Goal: Information Seeking & Learning: Learn about a topic

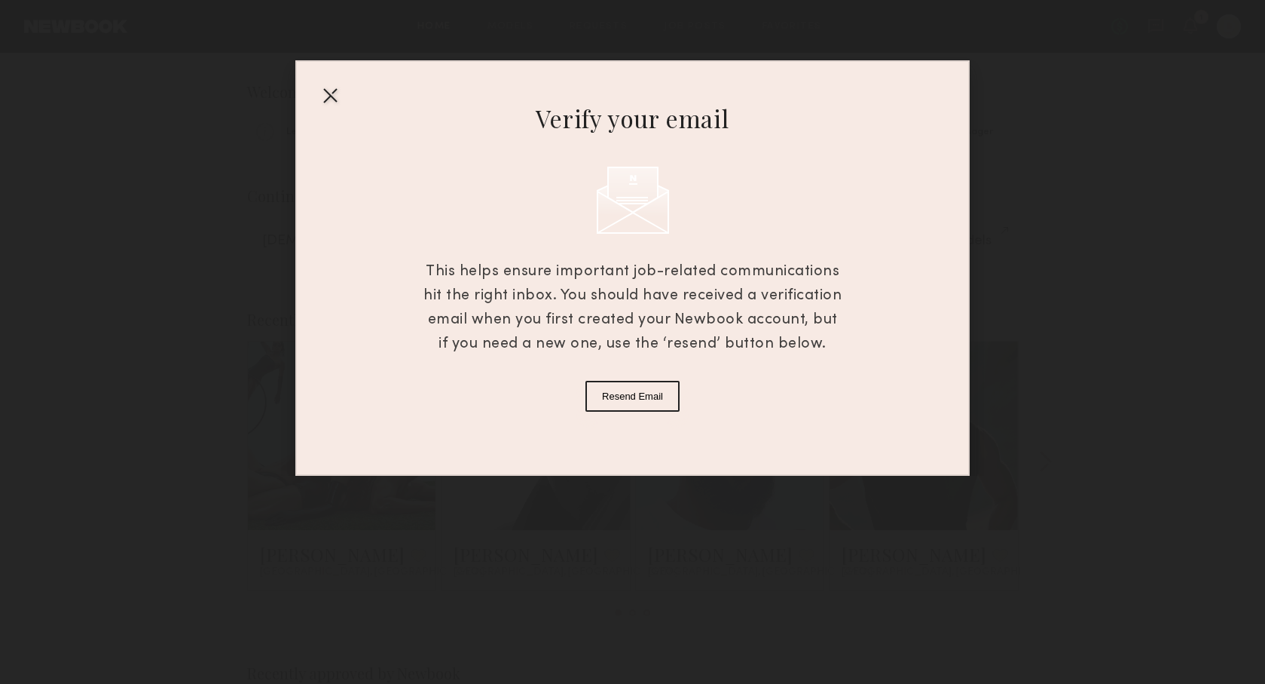
click at [332, 96] on div at bounding box center [330, 95] width 24 height 24
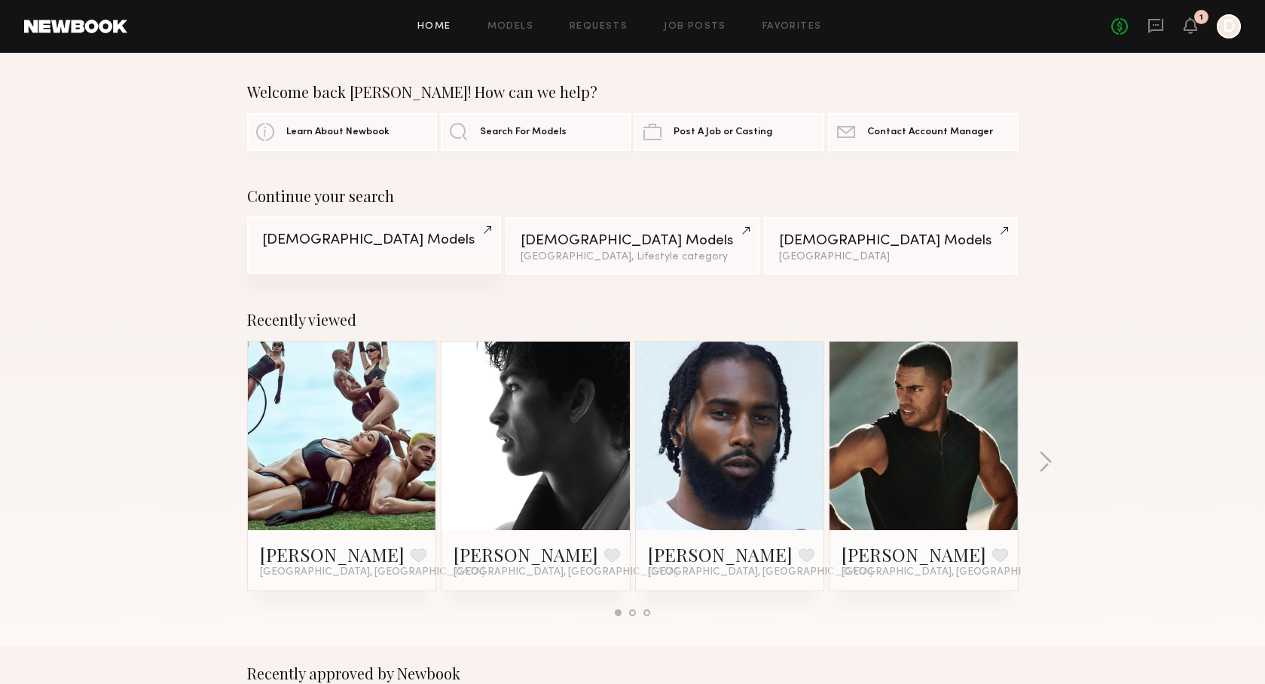
click at [390, 235] on div "[DEMOGRAPHIC_DATA] Models" at bounding box center [374, 240] width 224 height 14
click at [549, 235] on div "[DEMOGRAPHIC_DATA] Models" at bounding box center [633, 240] width 224 height 14
click at [94, 24] on link at bounding box center [75, 27] width 103 height 14
click at [543, 133] on span "Search For Models" at bounding box center [523, 132] width 87 height 10
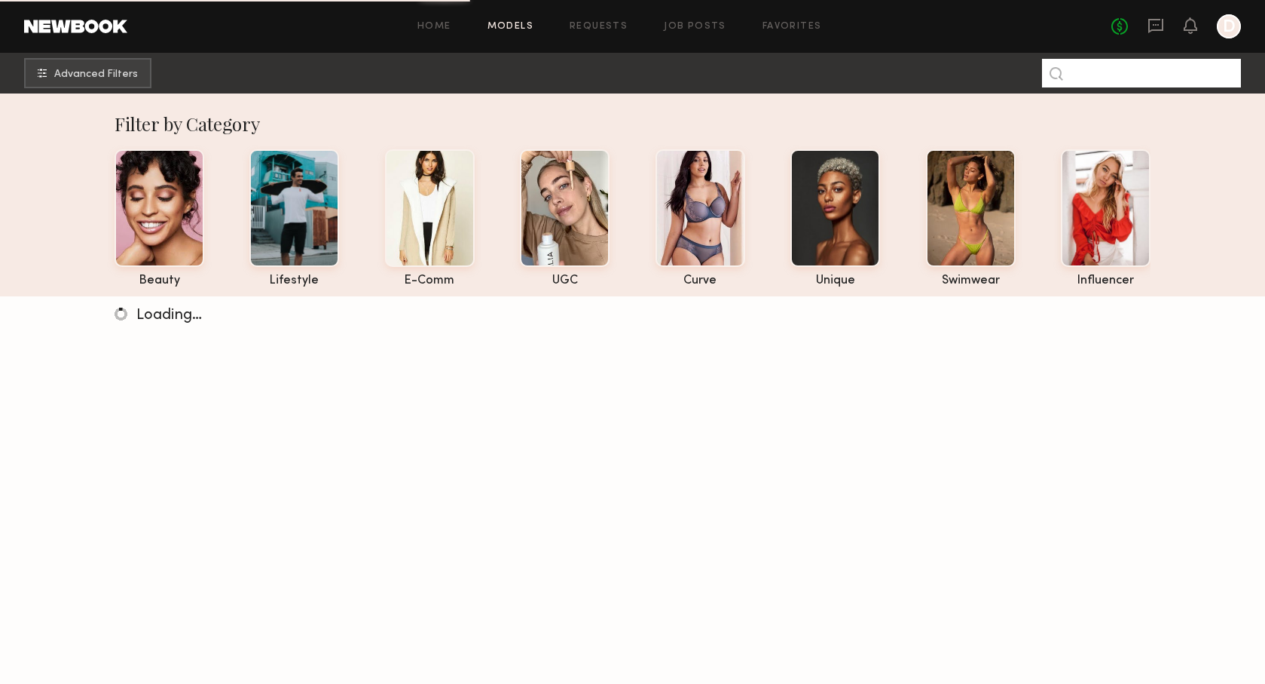
click at [1118, 79] on input at bounding box center [1141, 73] width 199 height 29
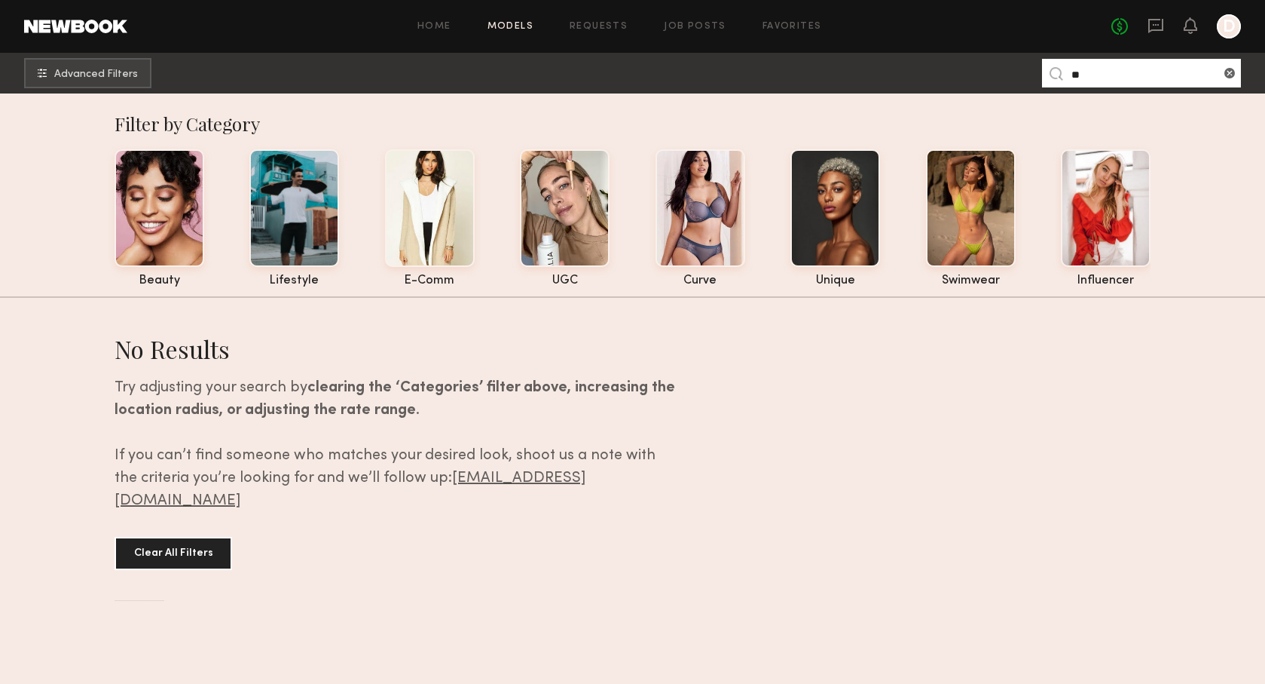
type input "*"
type input "*******"
click at [1229, 75] on common-icon at bounding box center [1229, 73] width 15 height 15
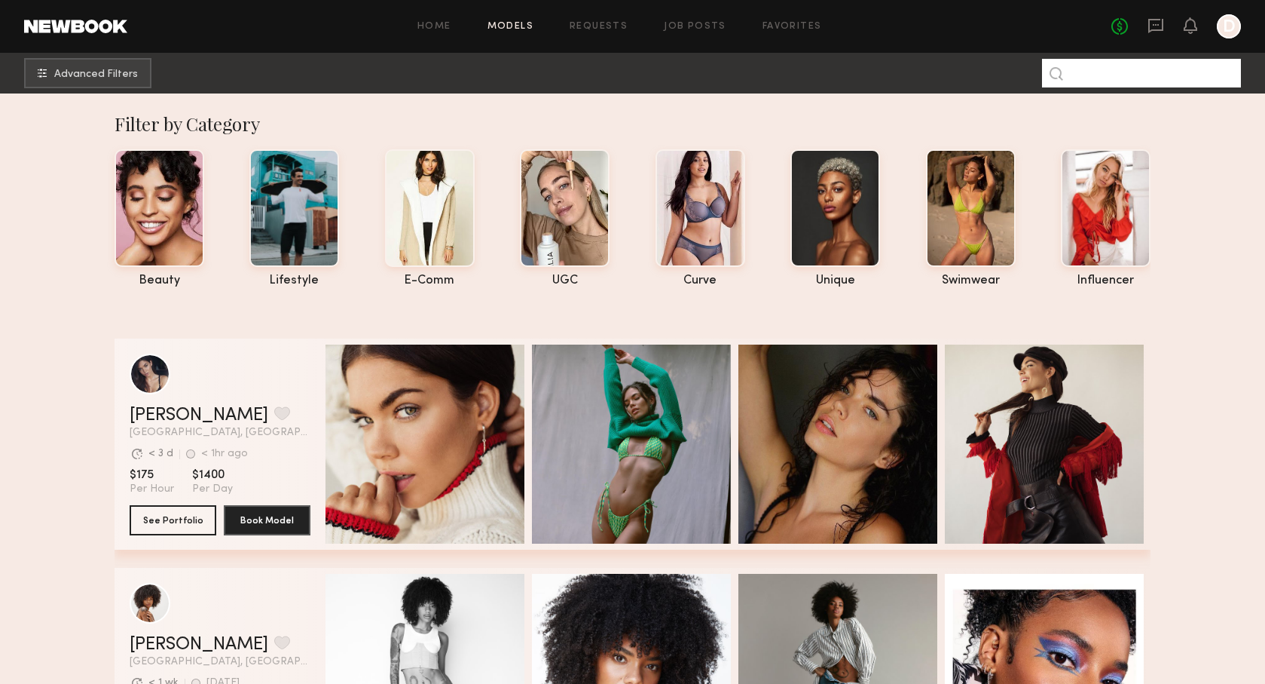
click at [1192, 71] on input at bounding box center [1141, 73] width 199 height 29
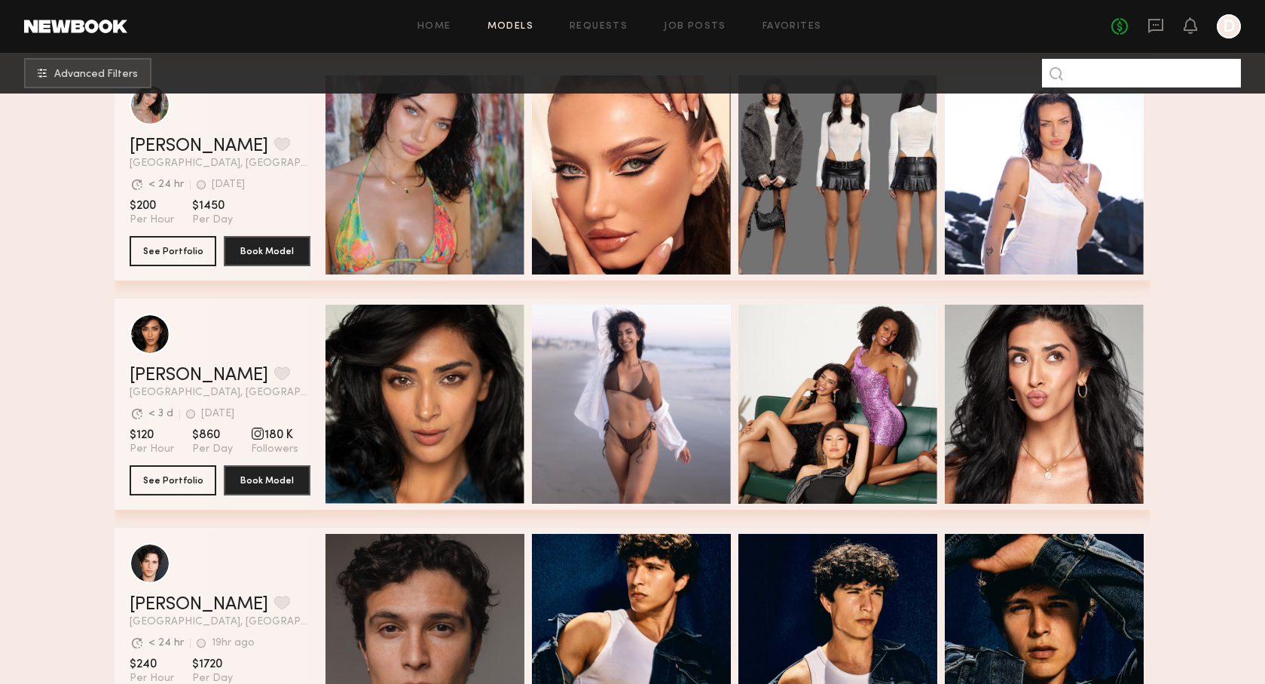
scroll to position [741, 0]
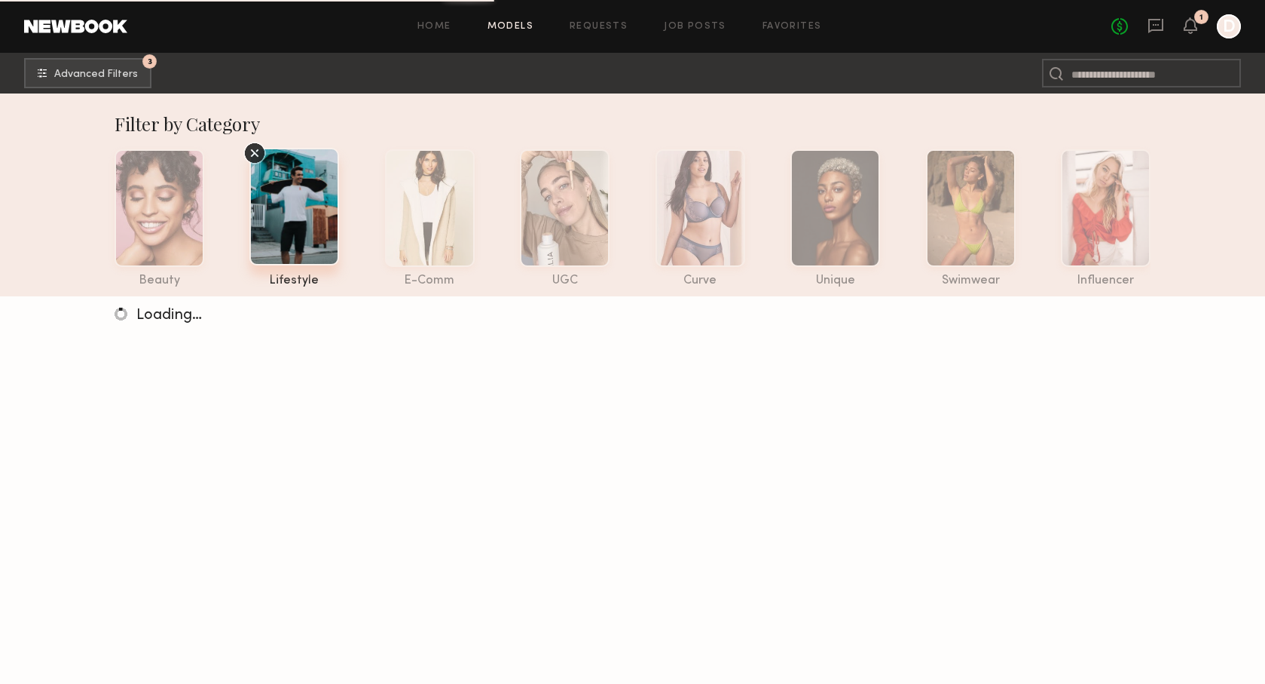
click at [252, 151] on icon at bounding box center [254, 153] width 23 height 23
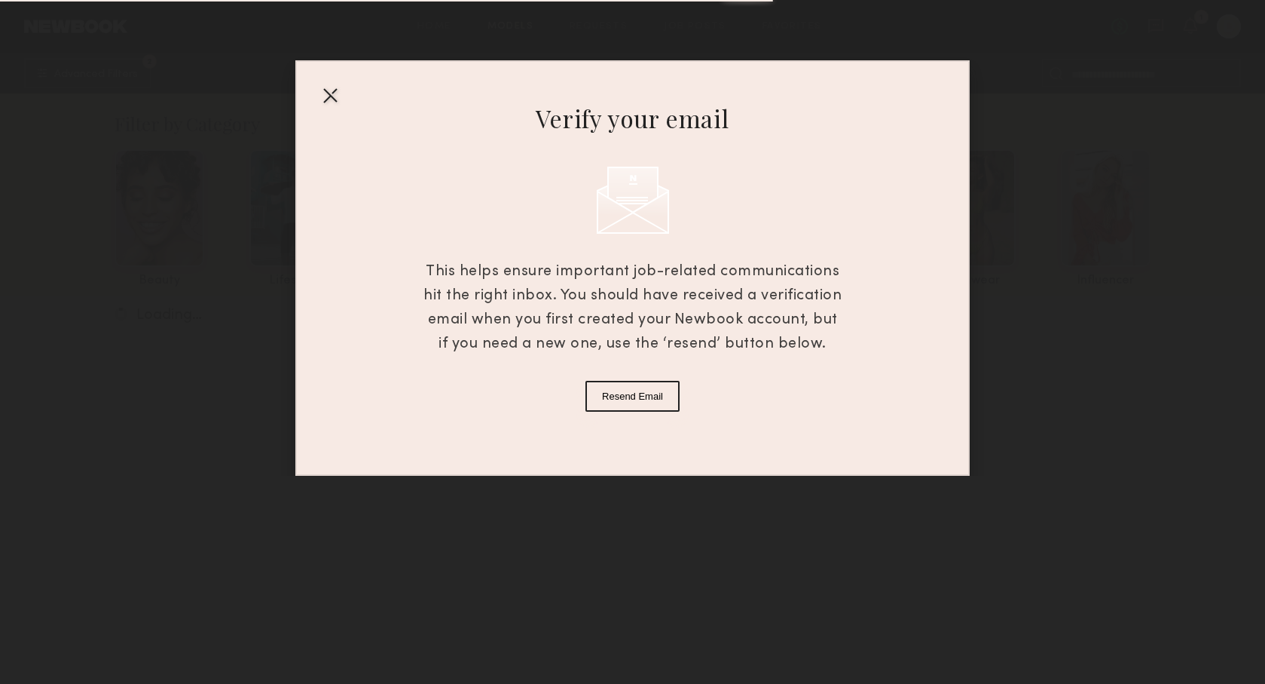
click at [326, 99] on div at bounding box center [330, 95] width 24 height 24
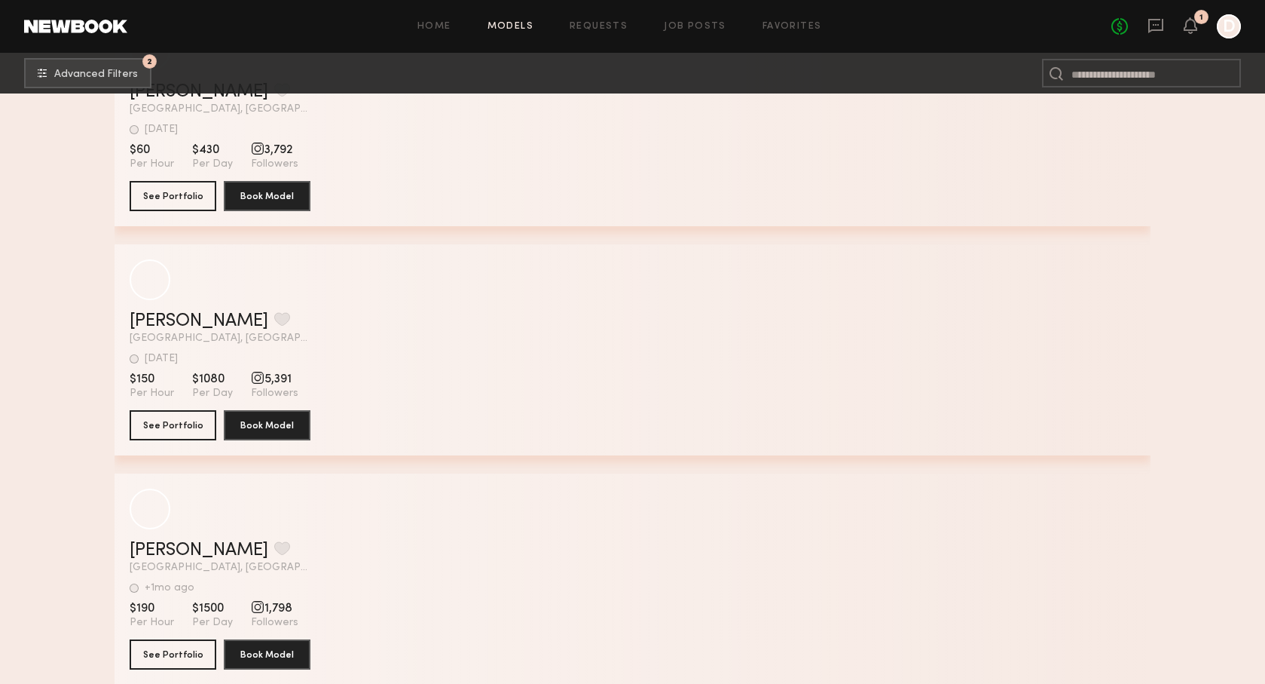
scroll to position [91503, 0]
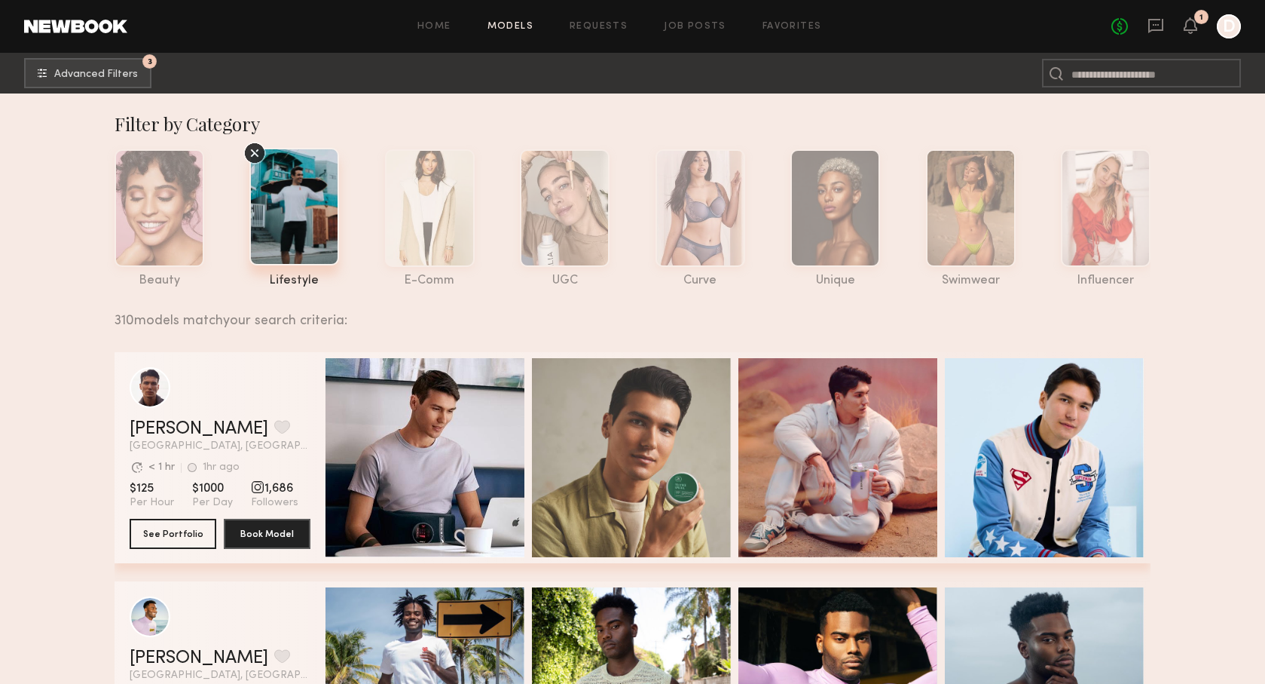
click at [81, 28] on link at bounding box center [75, 27] width 103 height 14
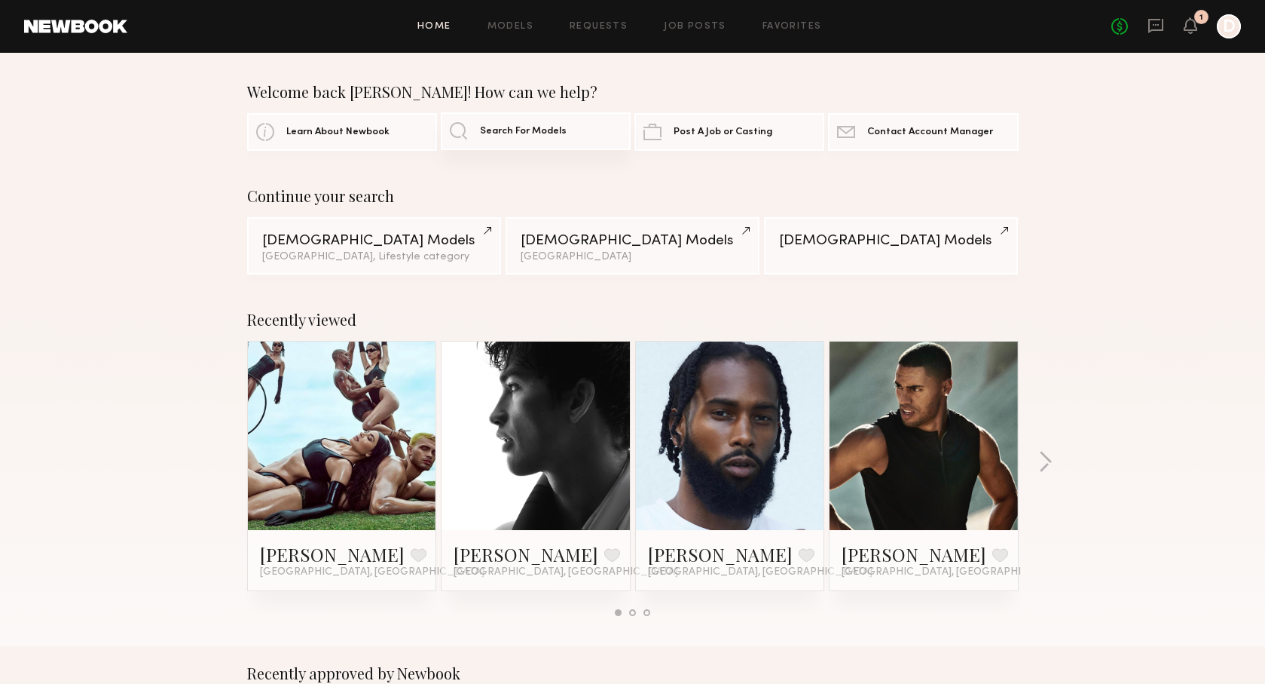
click at [528, 129] on span "Search For Models" at bounding box center [523, 132] width 87 height 10
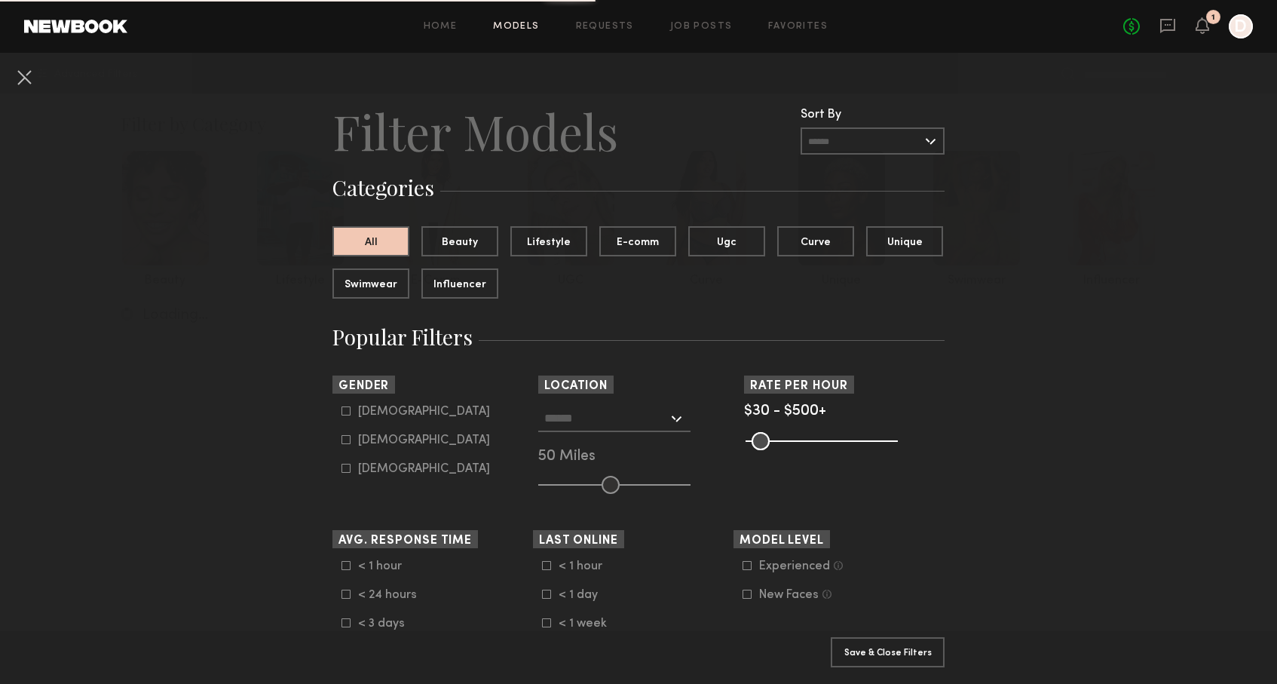
click at [341, 442] on icon at bounding box center [345, 439] width 9 height 9
type input "**"
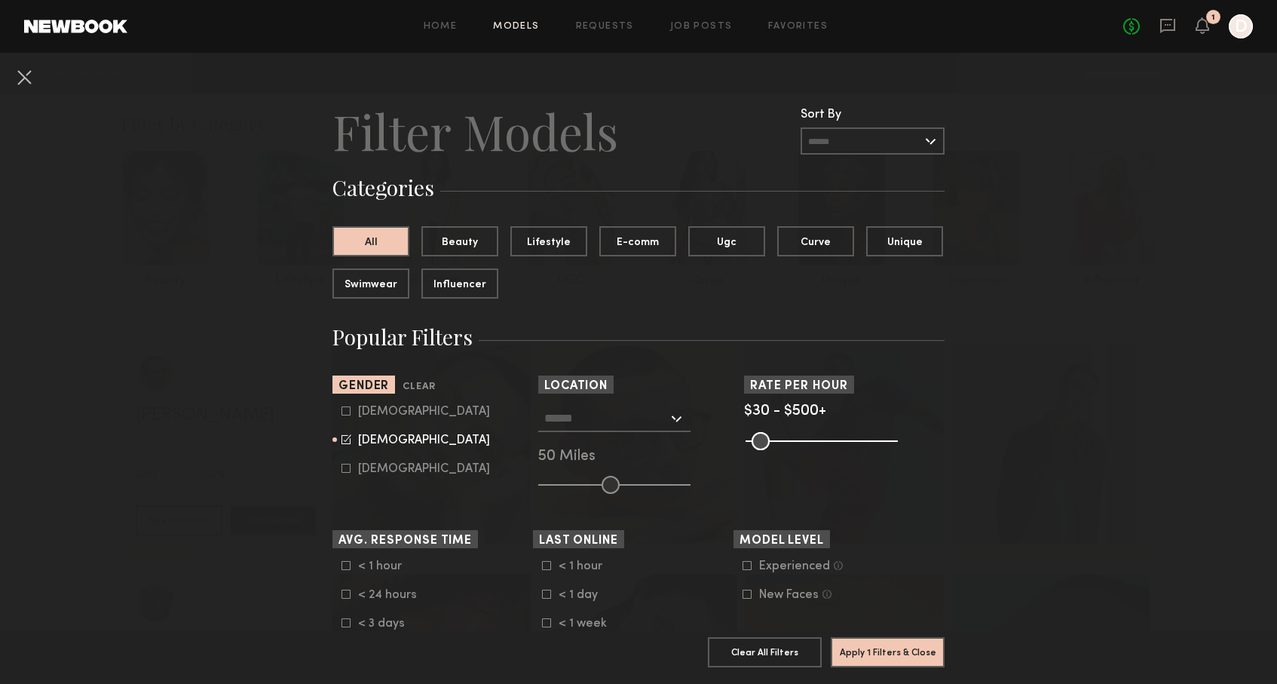
click at [723, 486] on div "Los Angeles, CA New York City, NY Brooklyn, NY Chicago, IL 50 Miles" at bounding box center [638, 449] width 200 height 89
click at [675, 418] on div at bounding box center [614, 418] width 152 height 27
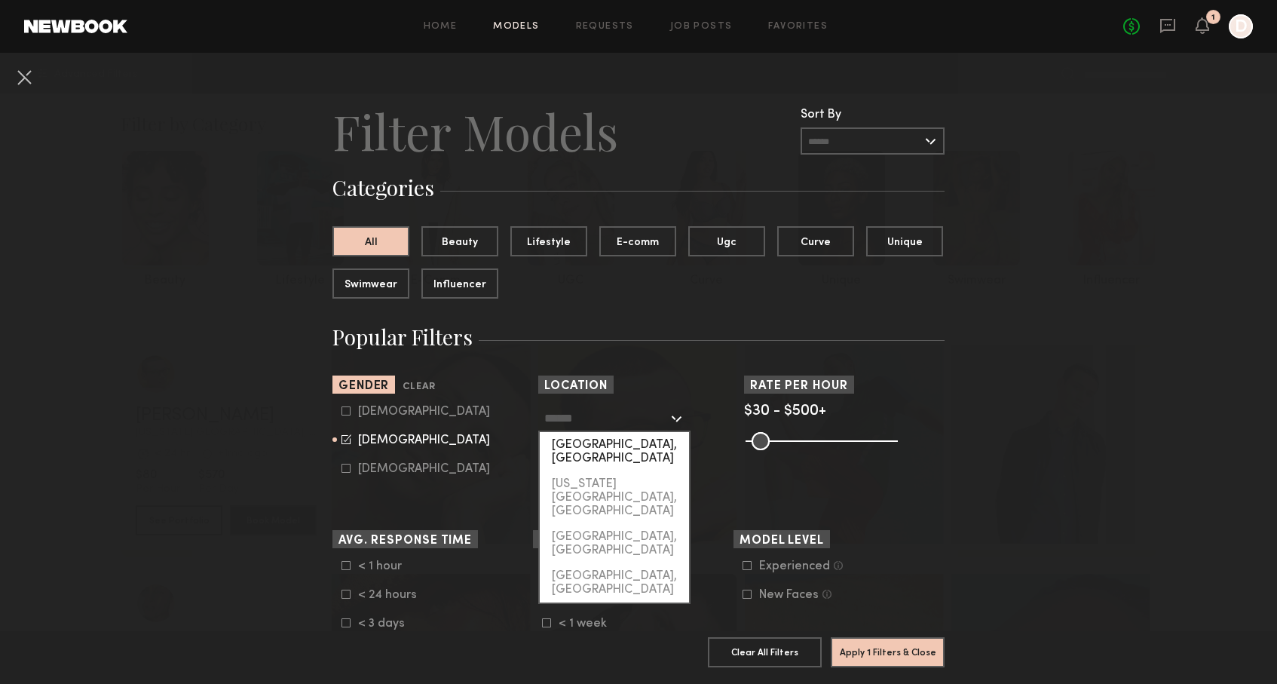
click at [638, 443] on div "[GEOGRAPHIC_DATA], [GEOGRAPHIC_DATA]" at bounding box center [614, 451] width 149 height 39
type input "**********"
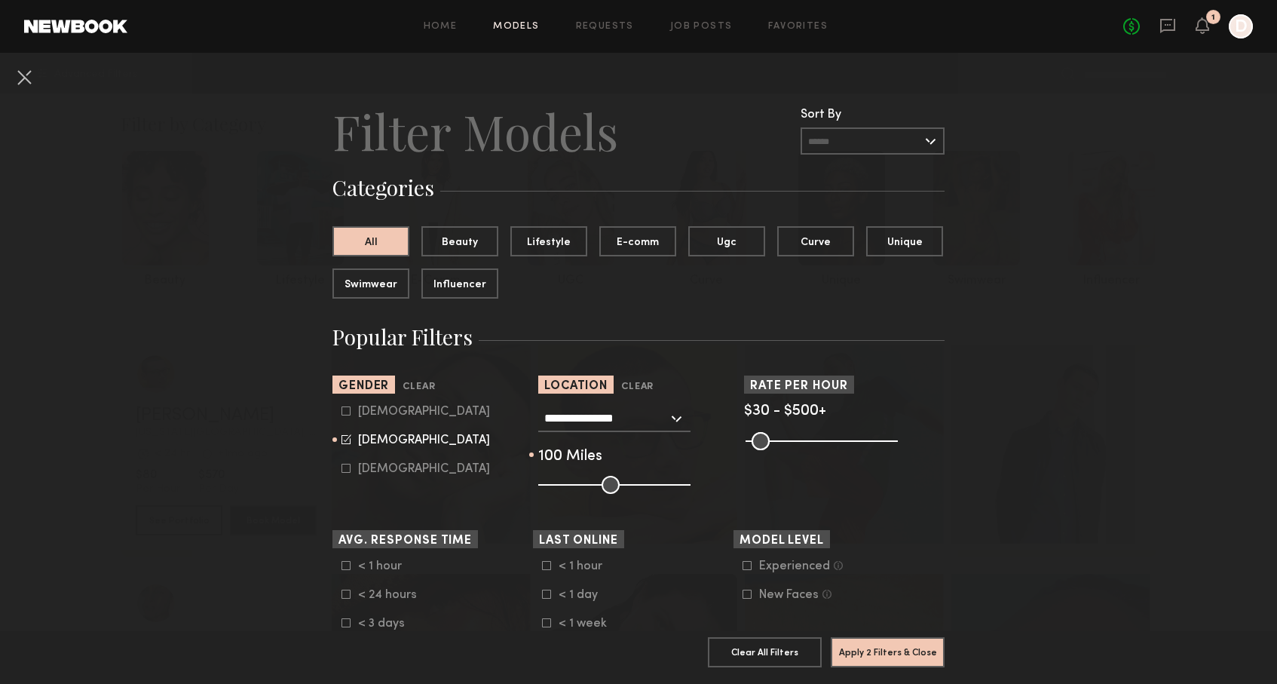
drag, startPoint x: 606, startPoint y: 488, endPoint x: 729, endPoint y: 487, distance: 122.9
type input "***"
click at [730, 487] on div "**********" at bounding box center [638, 449] width 200 height 89
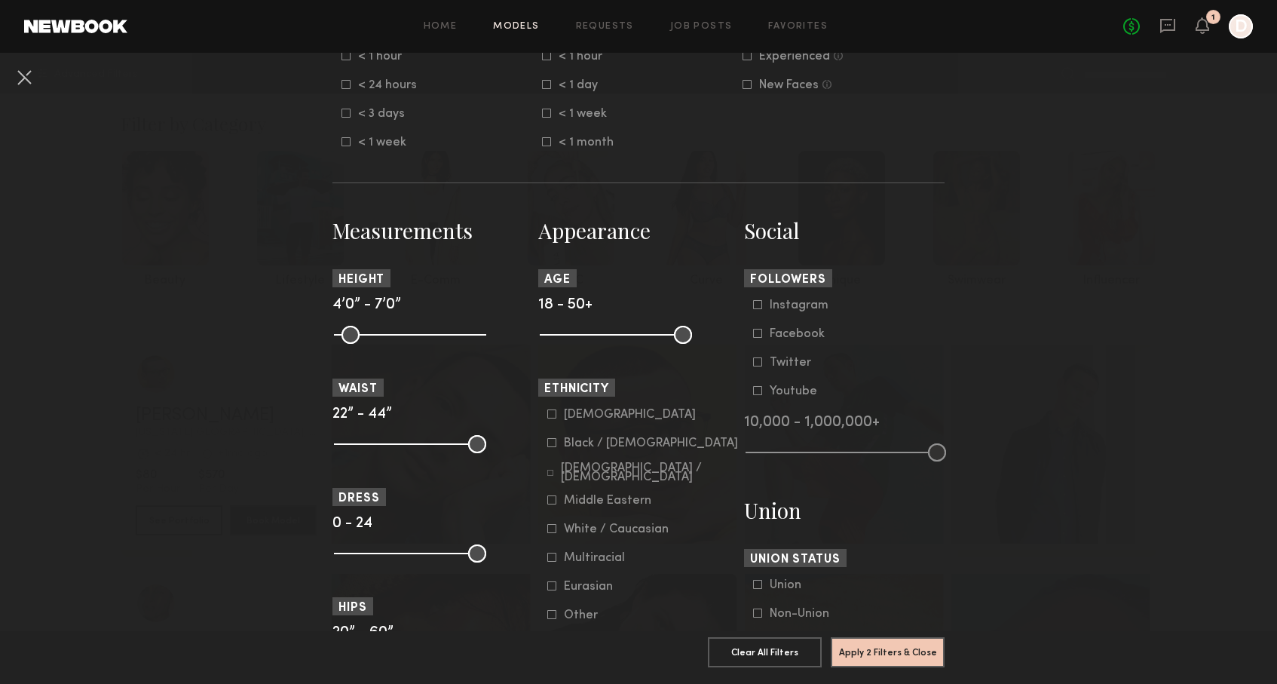
scroll to position [512, 0]
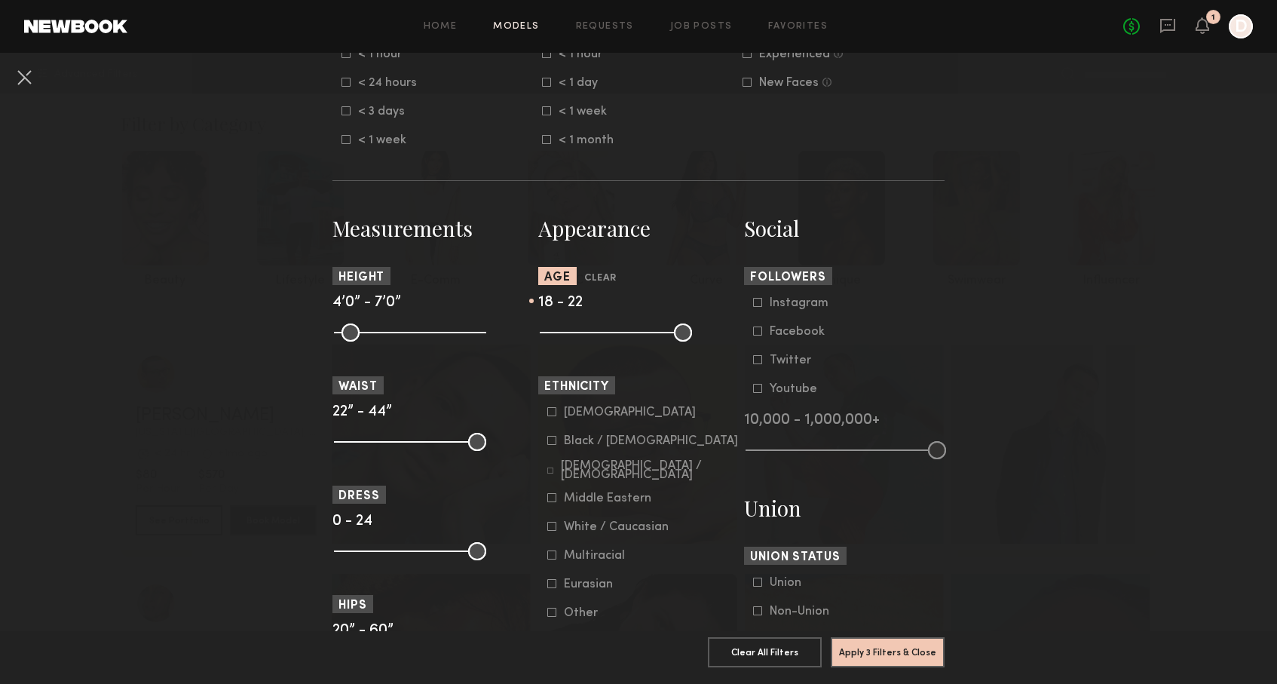
drag, startPoint x: 681, startPoint y: 331, endPoint x: 560, endPoint y: 351, distance: 123.0
type input "**"
click at [560, 351] on section "Appearance Age Clear 18 - 22 Ethnicity Asian Black / African American Hispanic …" at bounding box center [638, 653] width 200 height 879
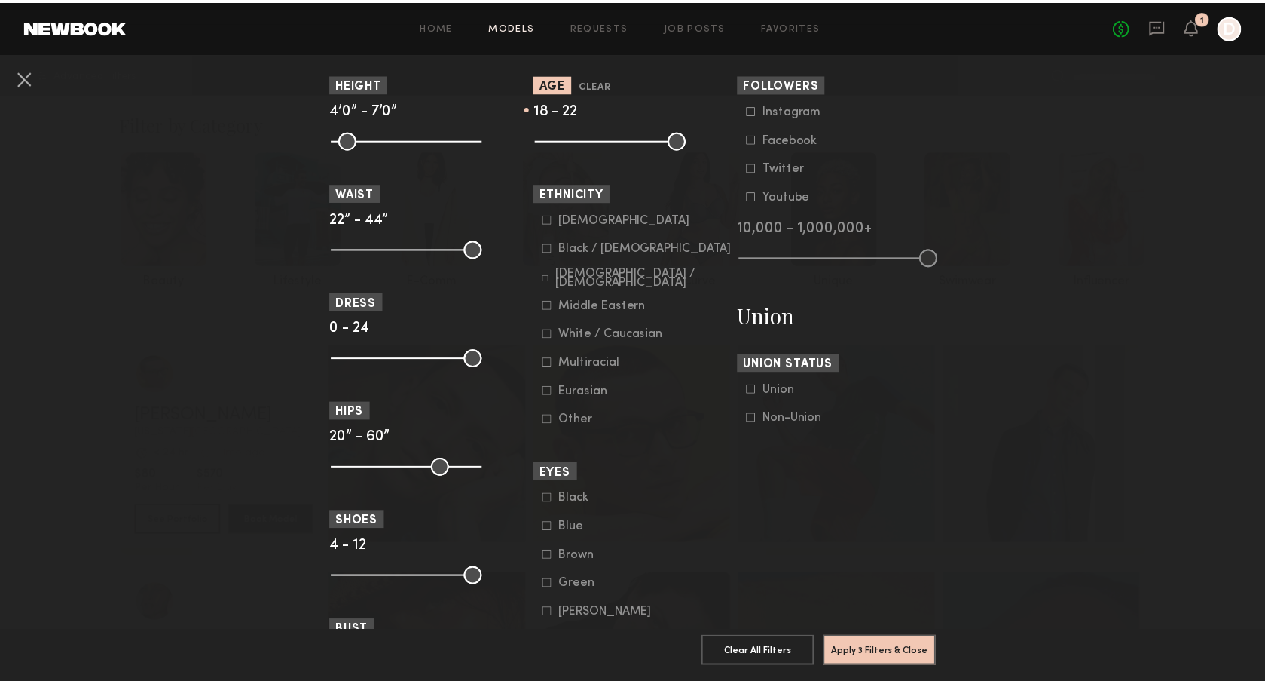
scroll to position [699, 0]
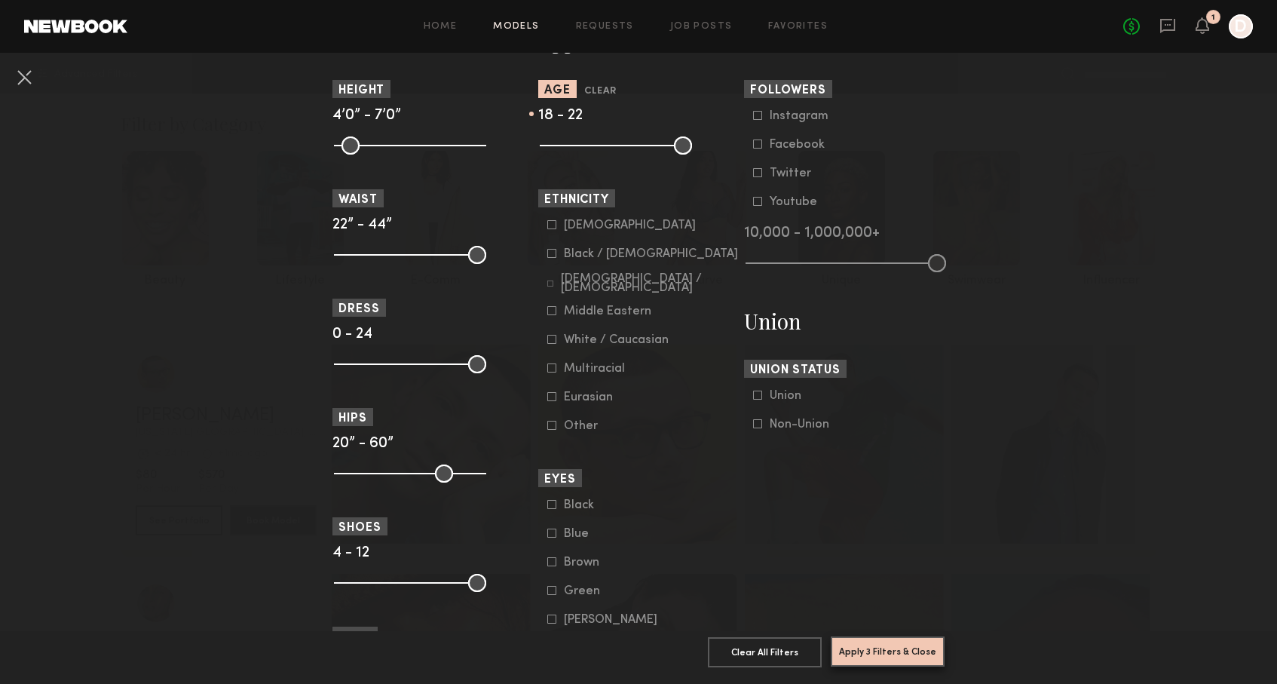
click at [890, 640] on button "Apply 3 Filters & Close" at bounding box center [888, 651] width 114 height 30
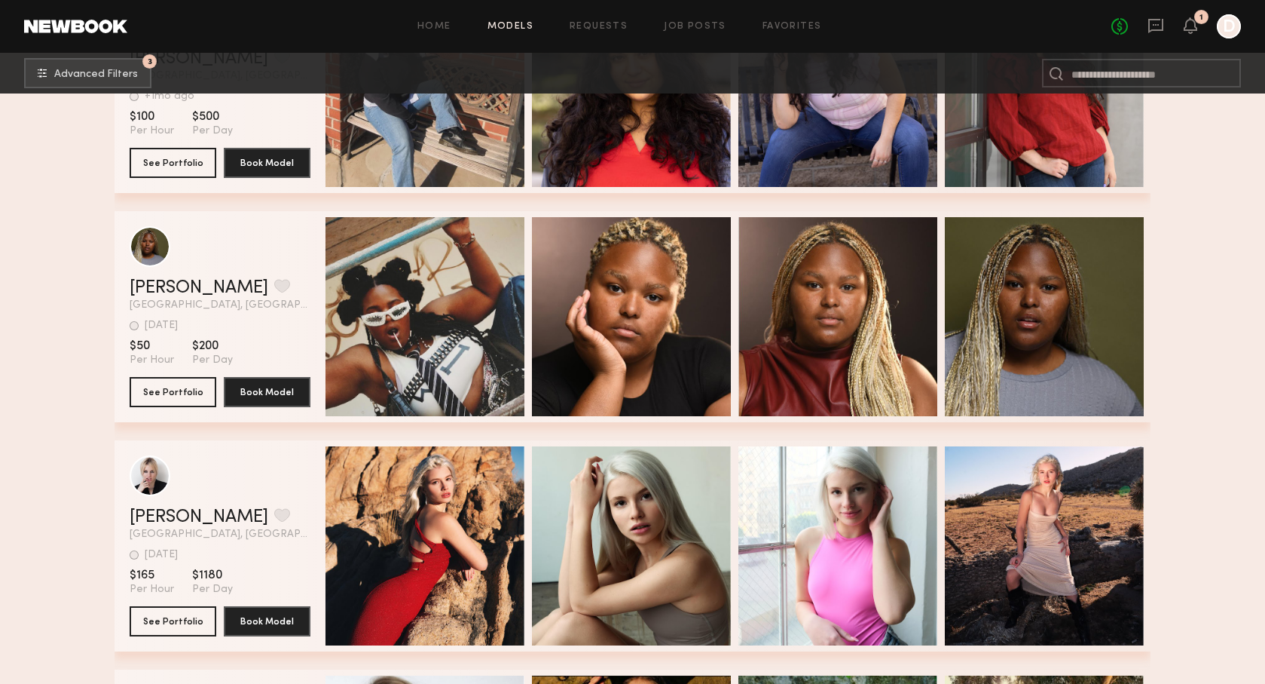
scroll to position [11829, 0]
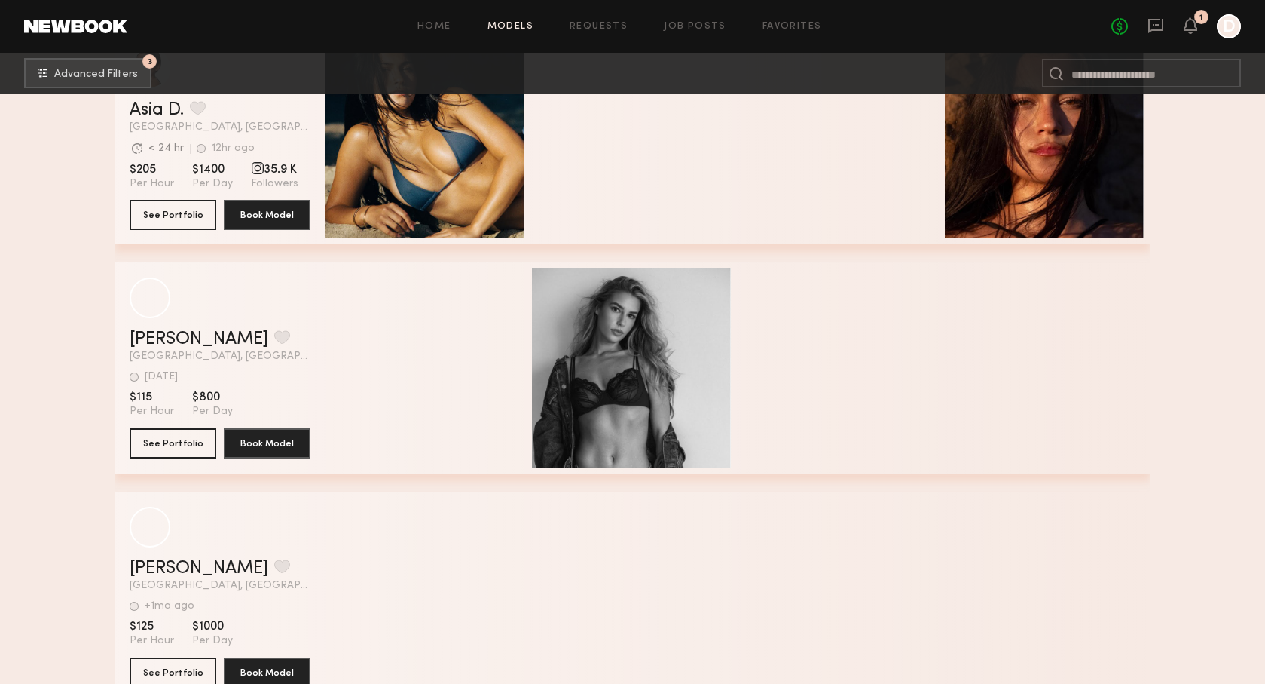
scroll to position [6438, 0]
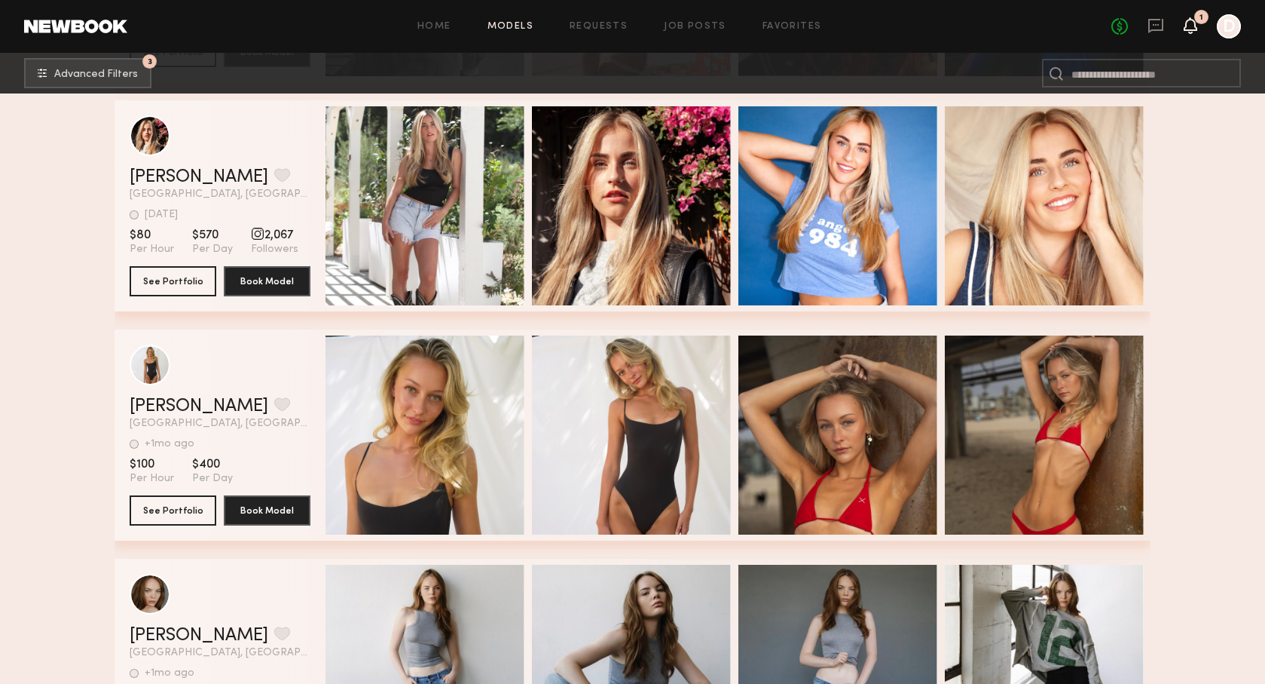
click at [1195, 23] on icon at bounding box center [1191, 25] width 12 height 11
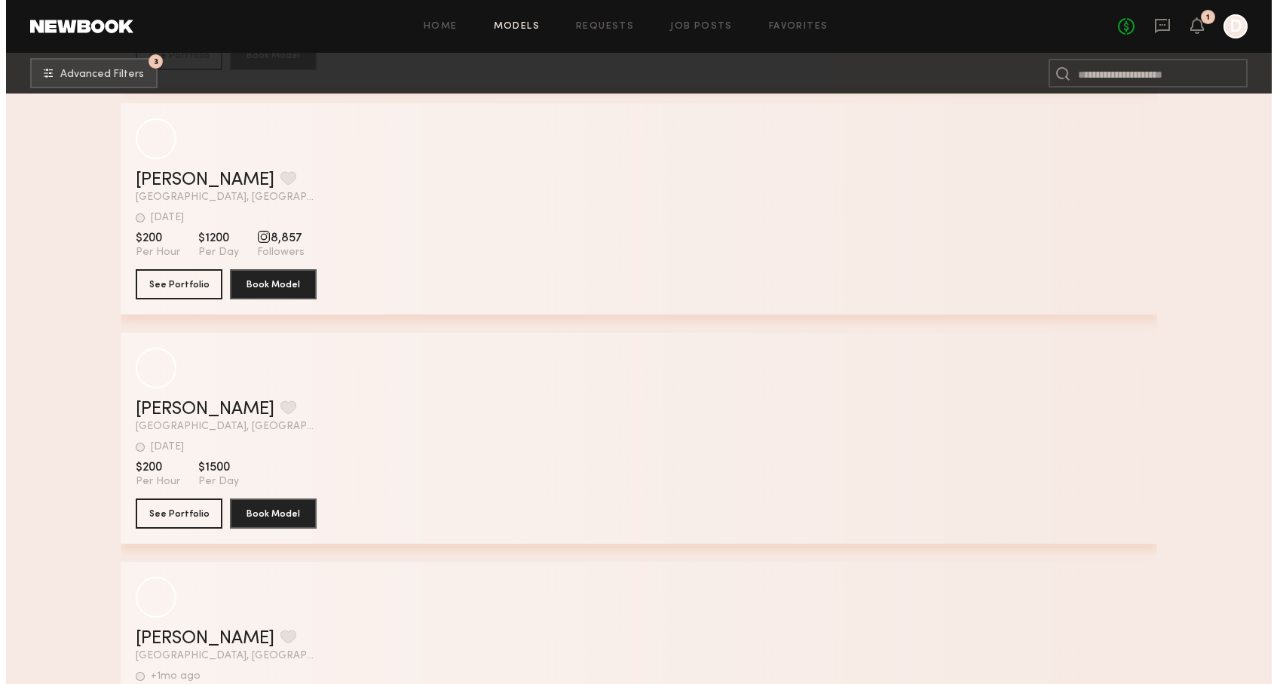
scroll to position [1607, 0]
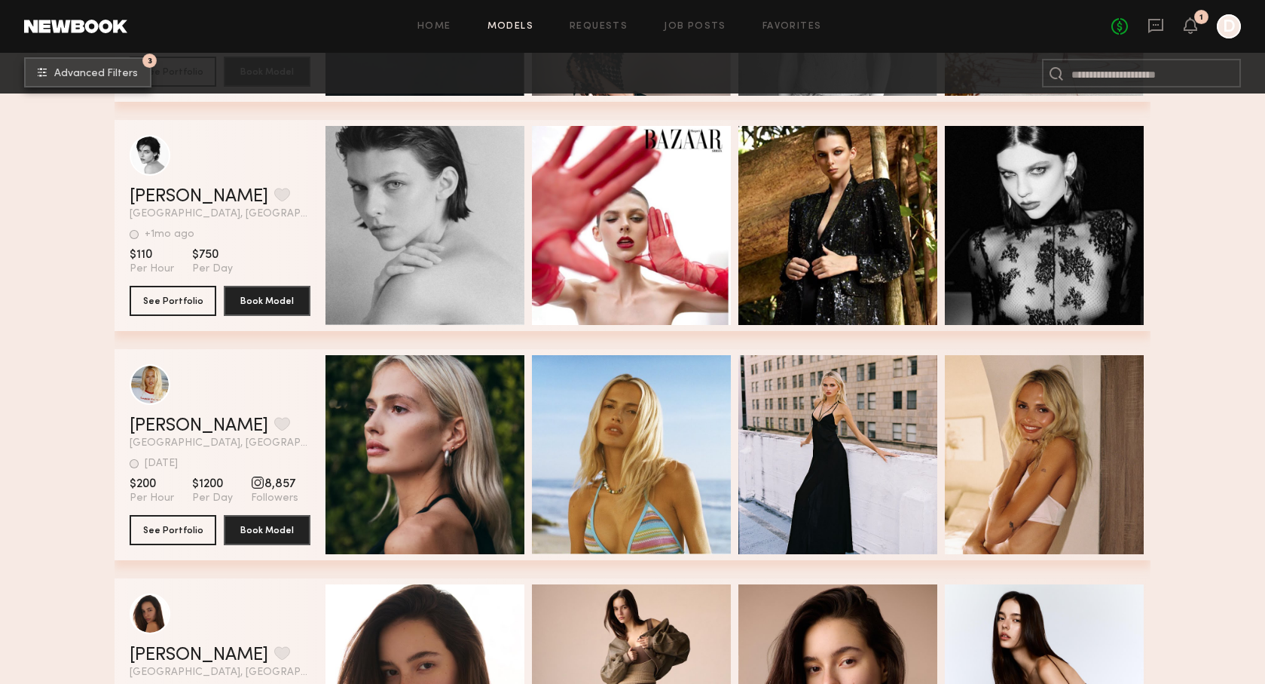
click at [101, 69] on span "Advanced Filters" at bounding box center [96, 74] width 84 height 11
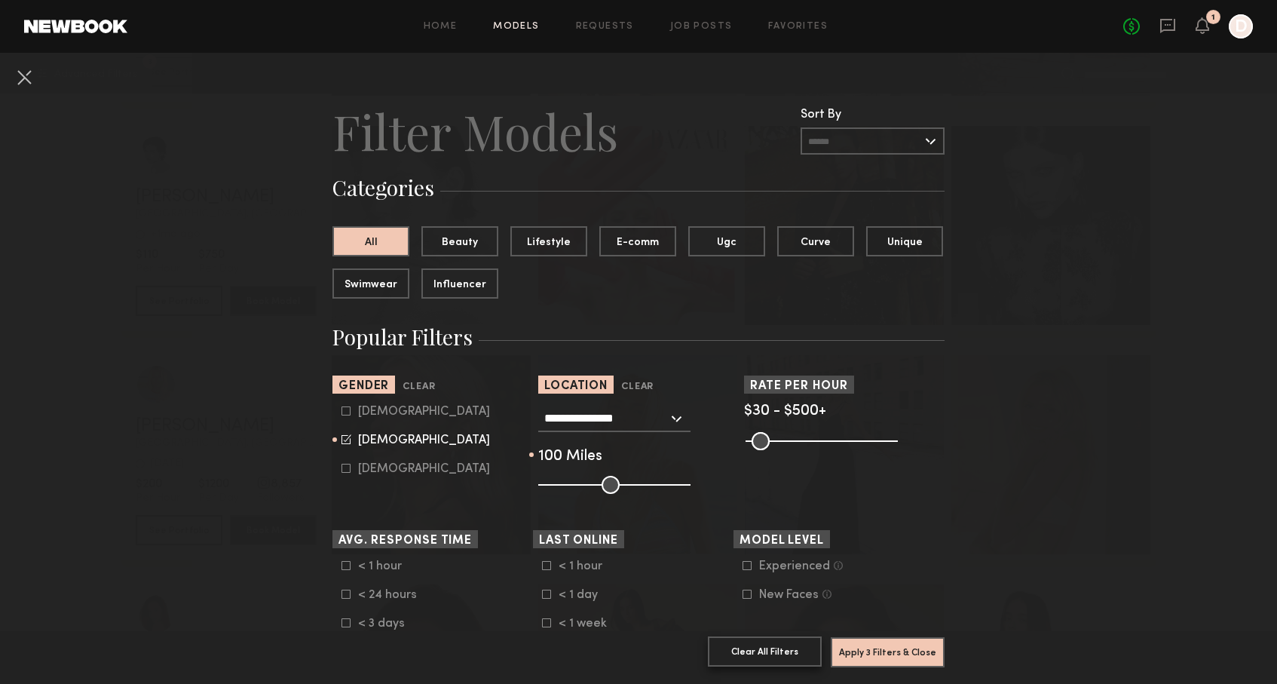
click at [776, 641] on button "Clear All Filters" at bounding box center [765, 651] width 114 height 30
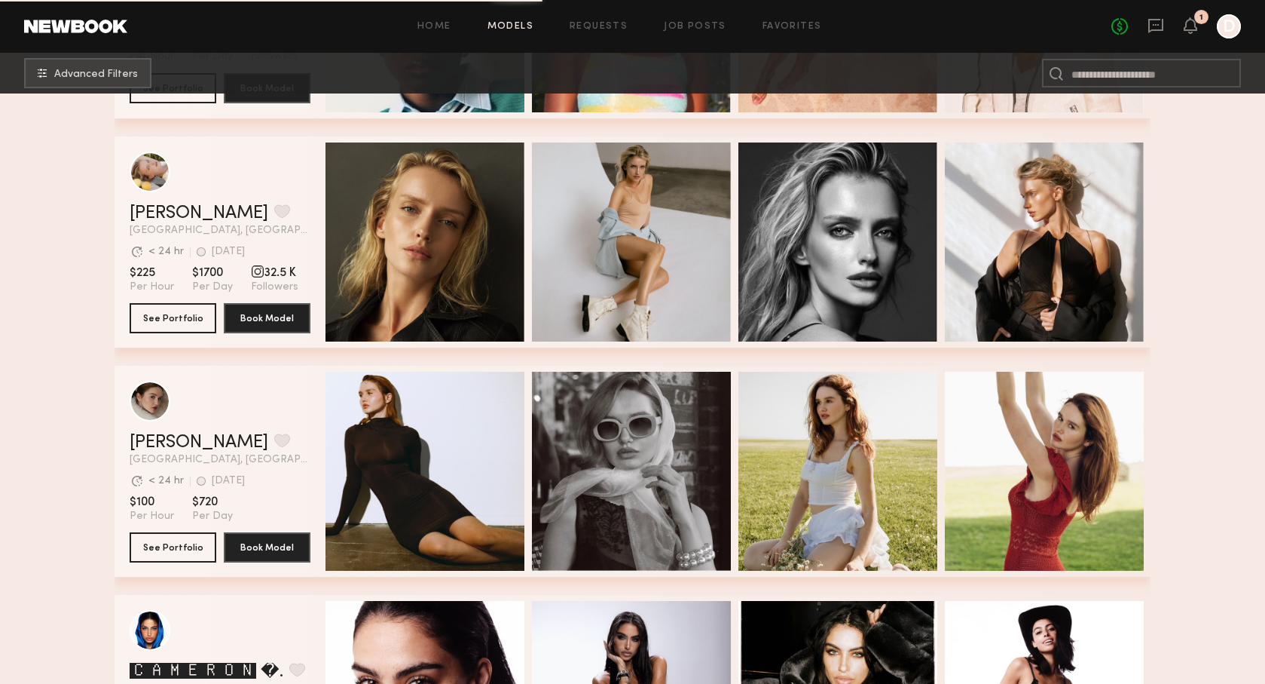
scroll to position [659, 0]
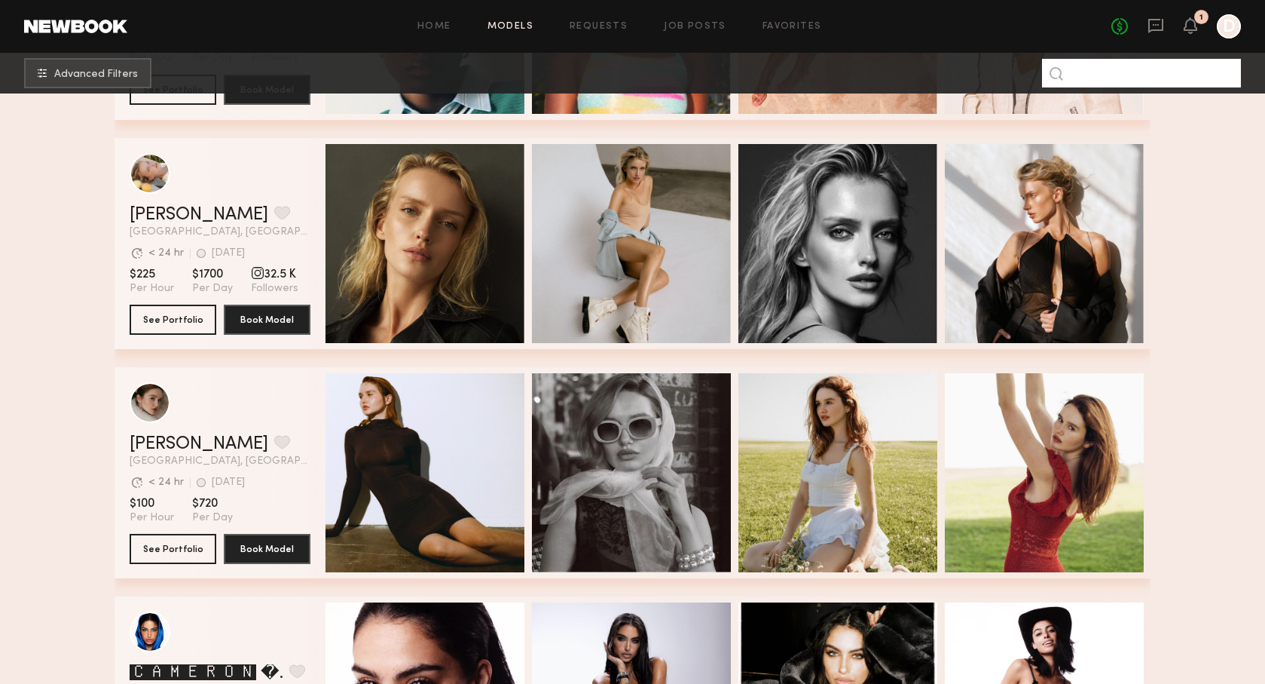
click at [1122, 72] on input at bounding box center [1141, 73] width 199 height 29
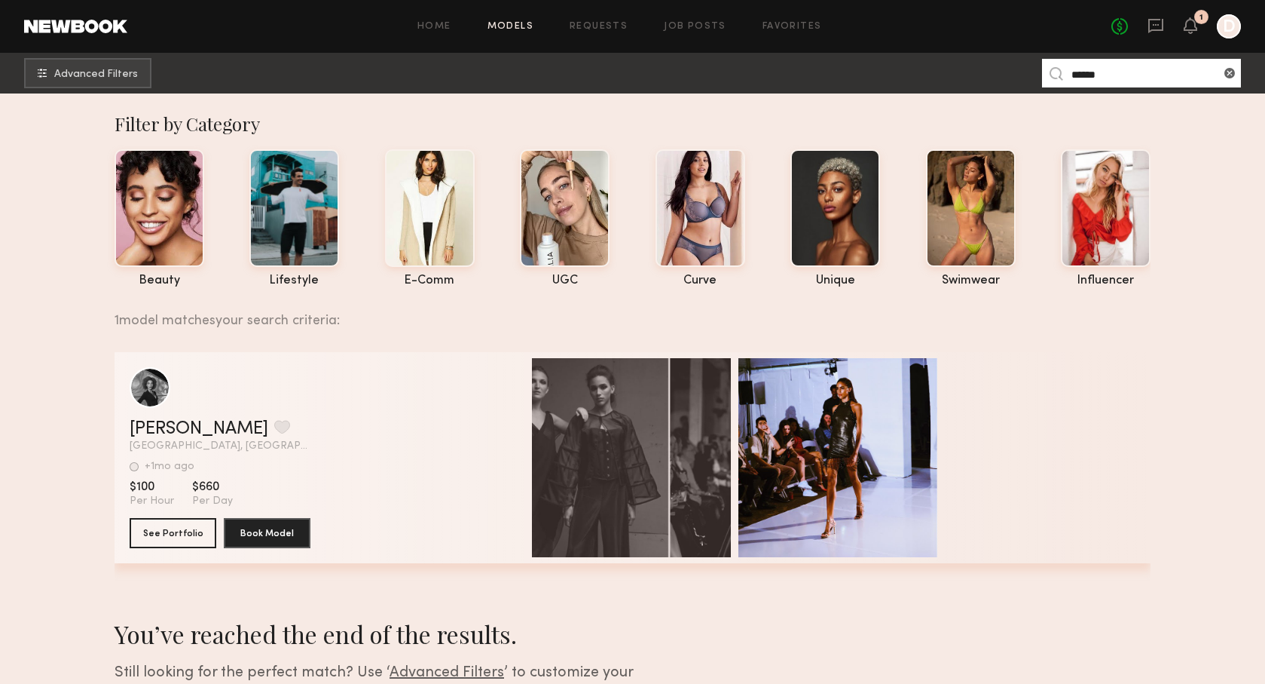
scroll to position [0, 0]
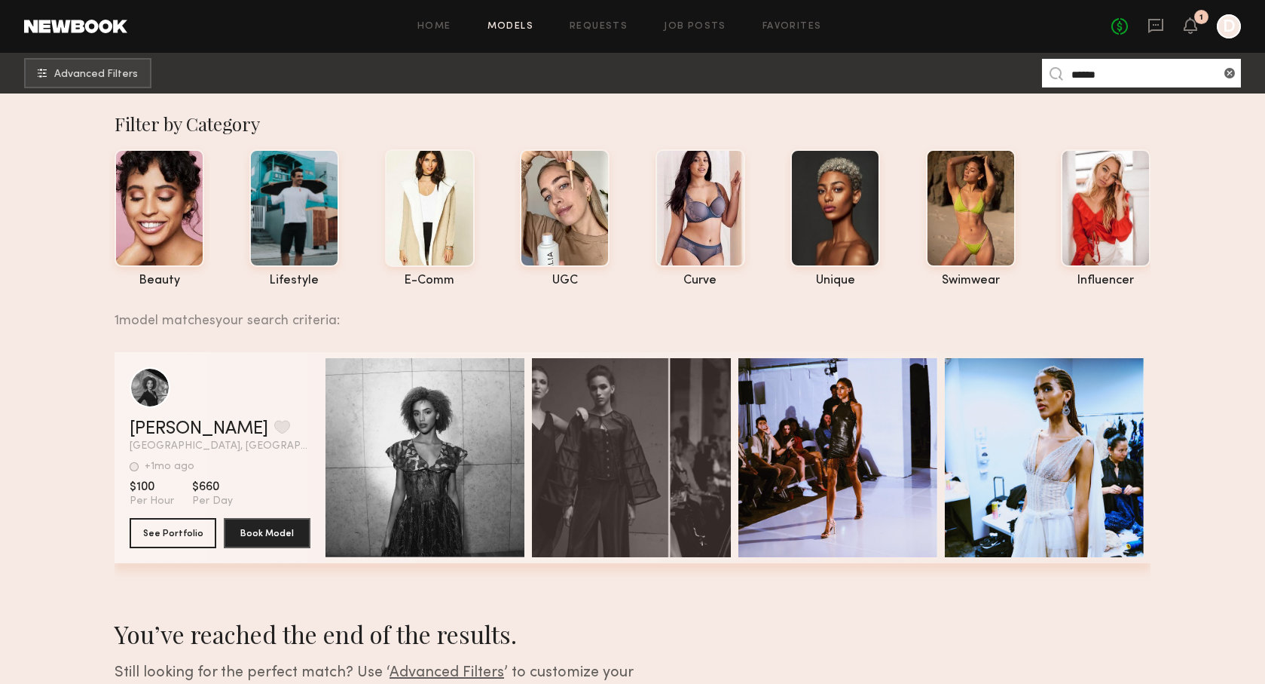
drag, startPoint x: 1113, startPoint y: 73, endPoint x: 1001, endPoint y: 72, distance: 112.3
click at [1001, 72] on nb-browse-subheader "Advanced Filters ******" at bounding box center [632, 73] width 1265 height 41
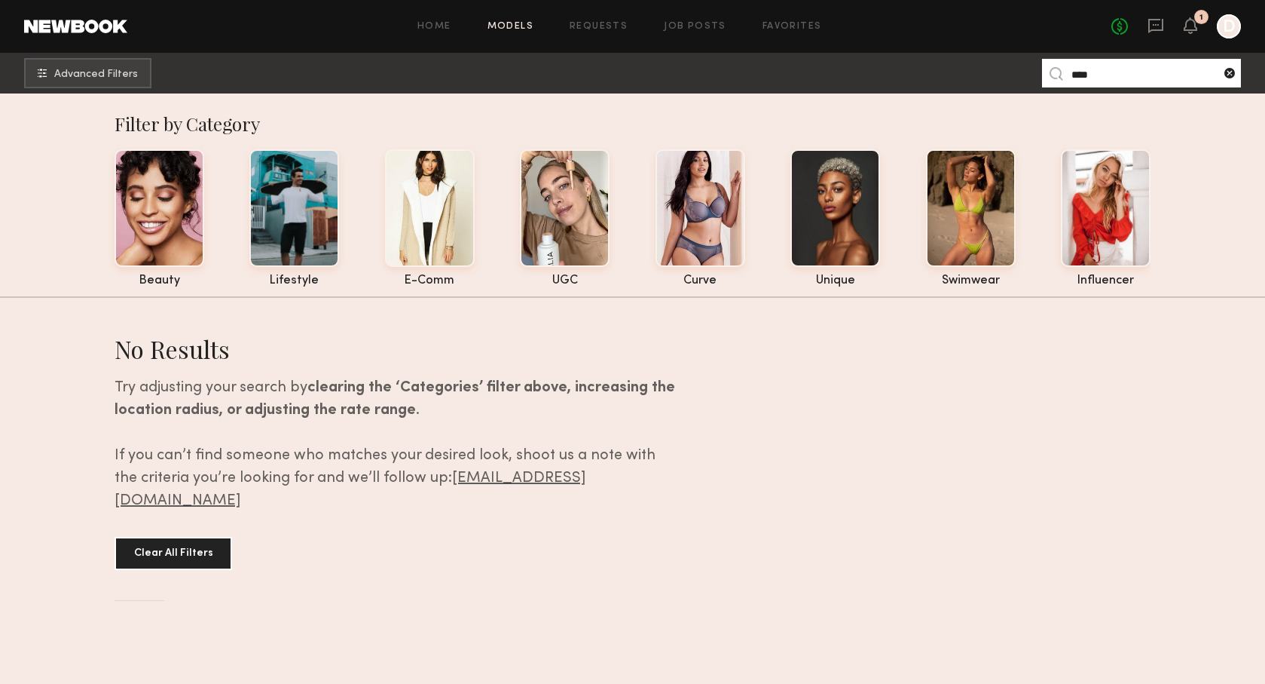
type input "****"
click at [1230, 72] on common-icon at bounding box center [1229, 73] width 15 height 15
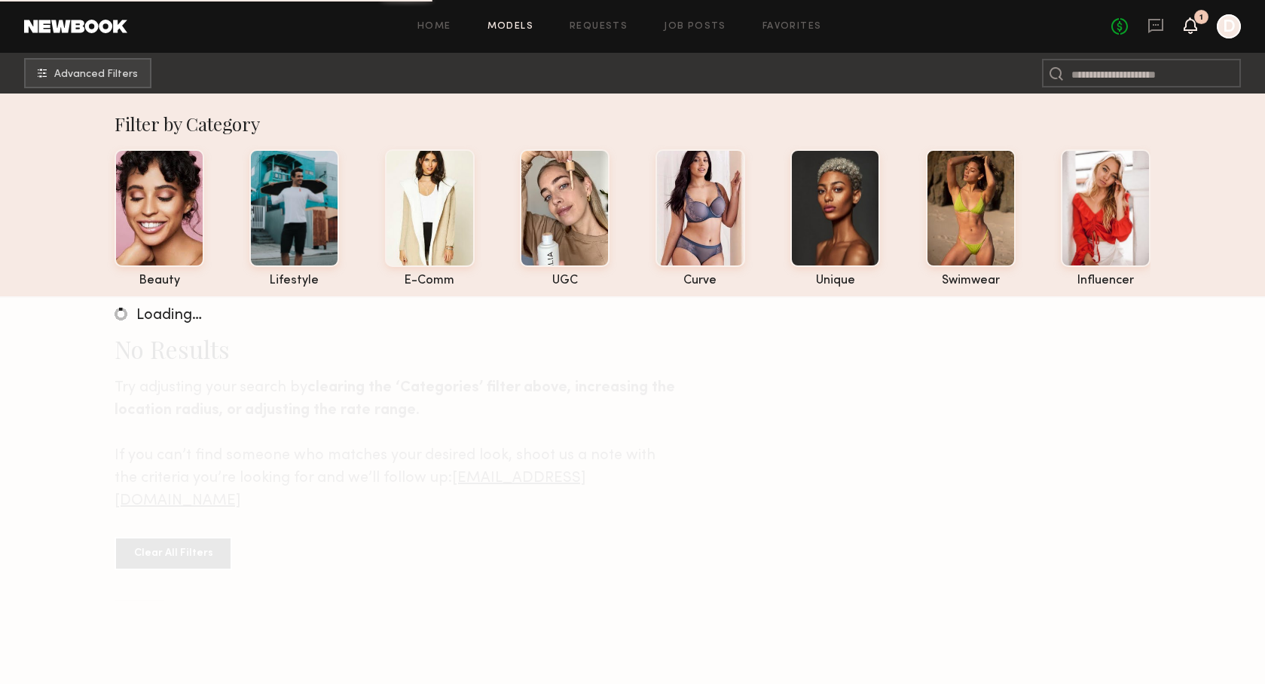
click at [1191, 24] on icon at bounding box center [1191, 25] width 12 height 11
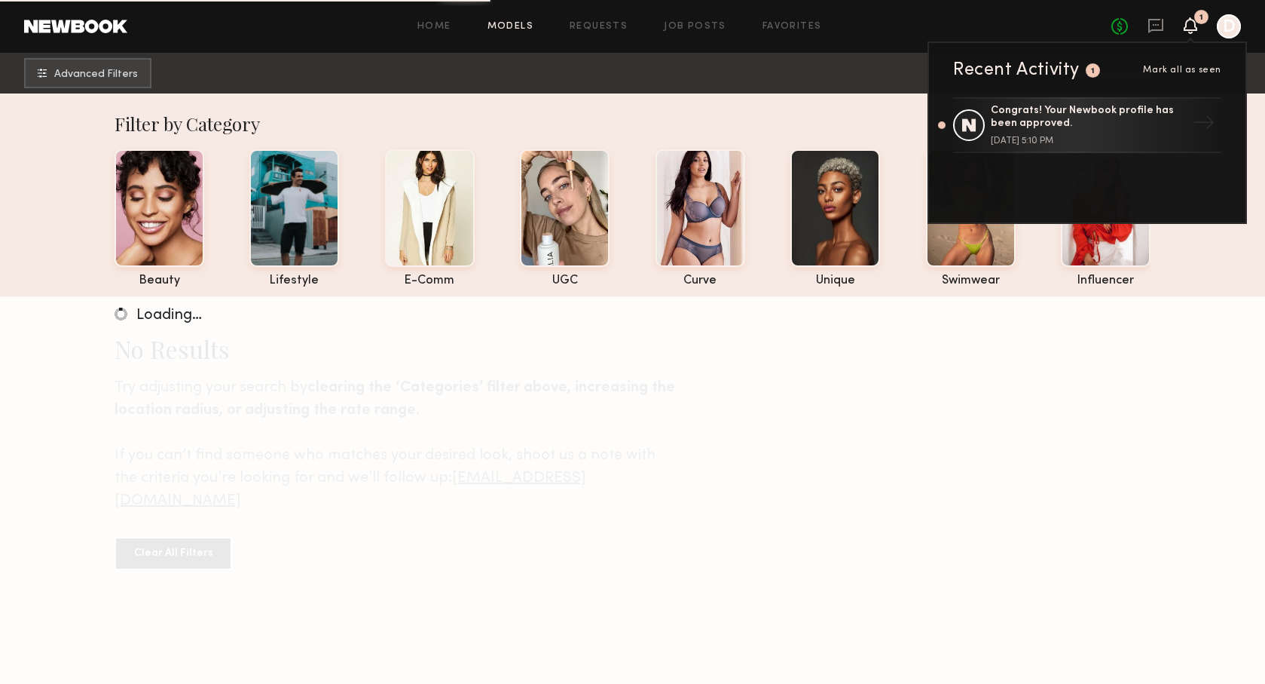
click at [1138, 94] on div "Recent Activity 1 Mark all as seen Congrats! Your Newbook profile has been appr…" at bounding box center [1088, 132] width 320 height 182
click at [1127, 120] on div "Congrats! Your Newbook profile has been approved." at bounding box center [1089, 118] width 196 height 26
